Goal: Find specific page/section: Find specific page/section

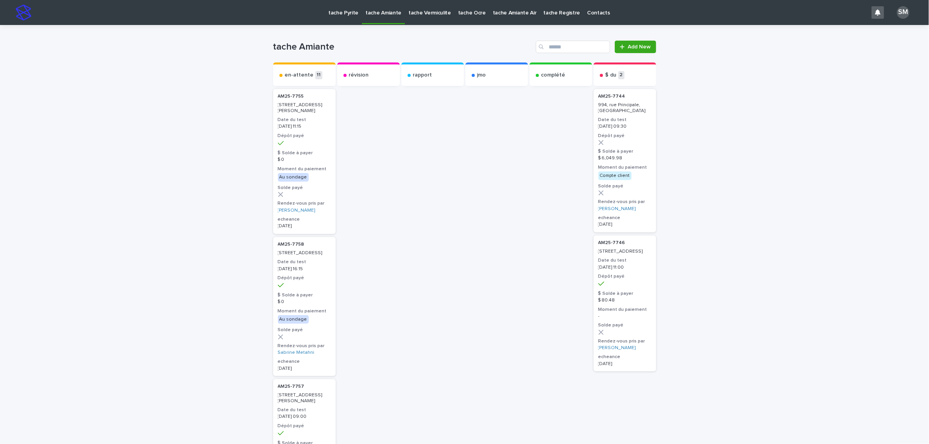
click at [336, 15] on p "tache Pyrite" at bounding box center [343, 8] width 30 height 16
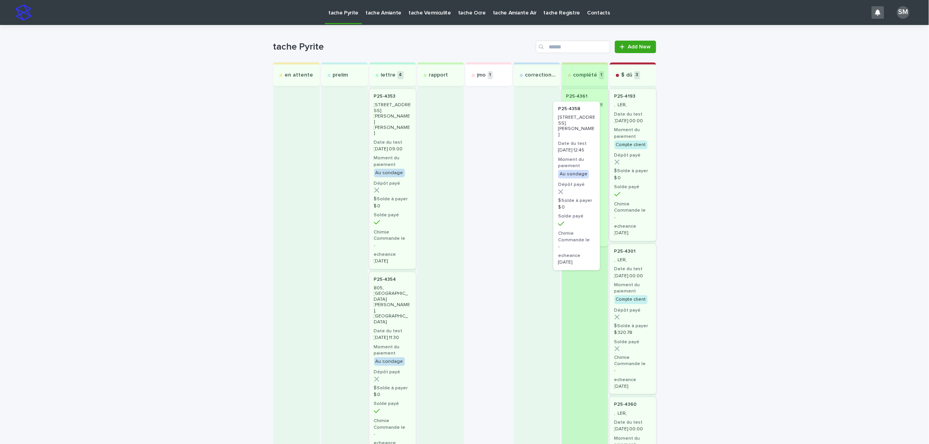
drag, startPoint x: 477, startPoint y: 116, endPoint x: 569, endPoint y: 129, distance: 93.6
click at [569, 129] on div "en attente prelim lettre 4 P25-4353 261, rue Anne-Hébert, Saint-Basile-le-Grand…" at bounding box center [464, 445] width 383 height 764
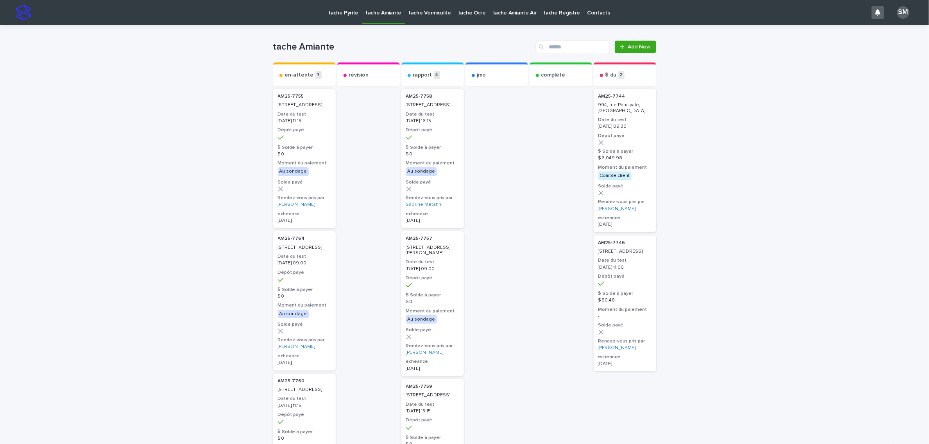
click at [415, 11] on p "tache Vermiculite" at bounding box center [429, 8] width 43 height 16
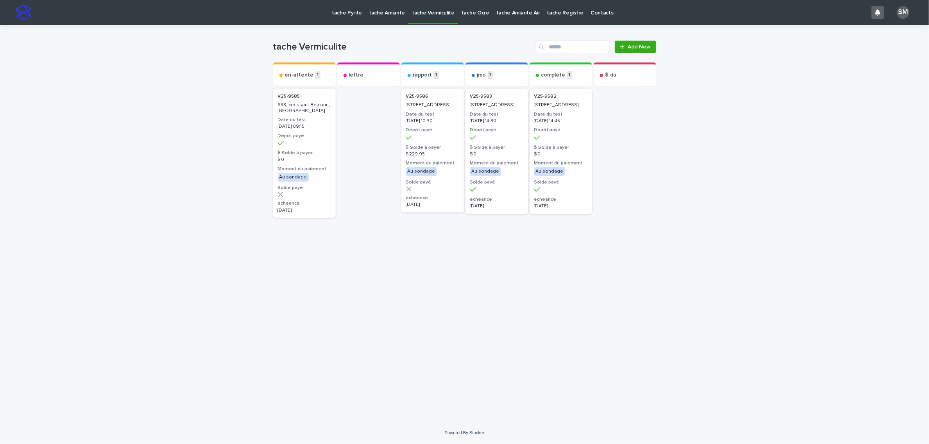
click at [439, 110] on div "V25-9586 [STREET_ADDRESS] Date du test [DATE] 10:30 Dépôt payé $ Solde à payer …" at bounding box center [432, 151] width 63 height 124
